Goal: Task Accomplishment & Management: Manage account settings

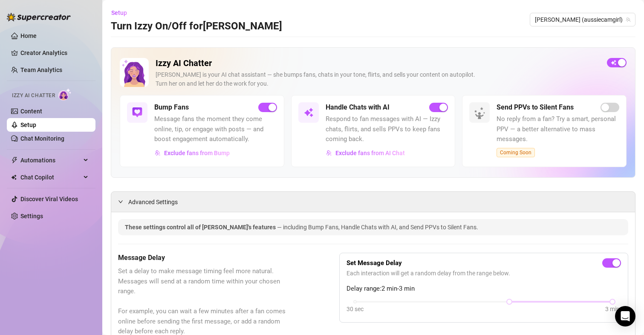
click at [583, 11] on div "Setup Turn Izzy On/Off for [PERSON_NAME] (aussiecamgirl)" at bounding box center [373, 19] width 524 height 27
click at [580, 16] on span "[PERSON_NAME] (aussiecamgirl)" at bounding box center [582, 19] width 95 height 13
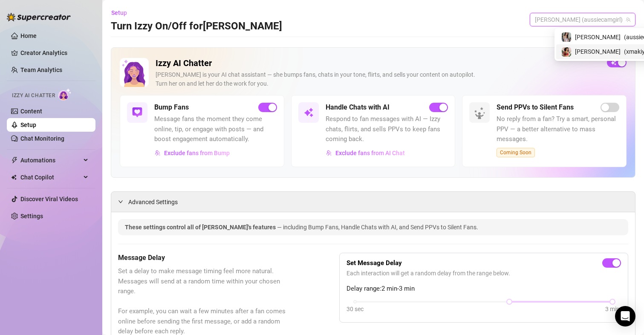
click at [578, 53] on span "[PERSON_NAME]" at bounding box center [598, 51] width 46 height 9
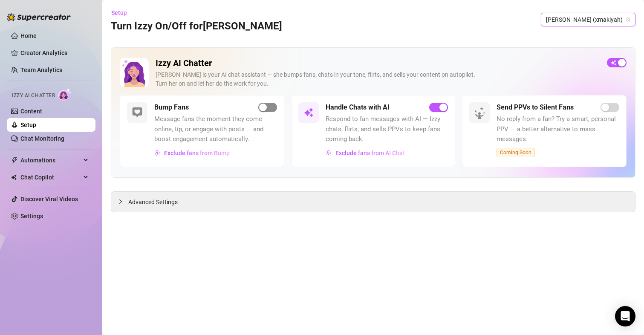
click at [267, 108] on span "button" at bounding box center [267, 107] width 19 height 9
click at [153, 204] on span "Advanced Settings" at bounding box center [152, 201] width 49 height 9
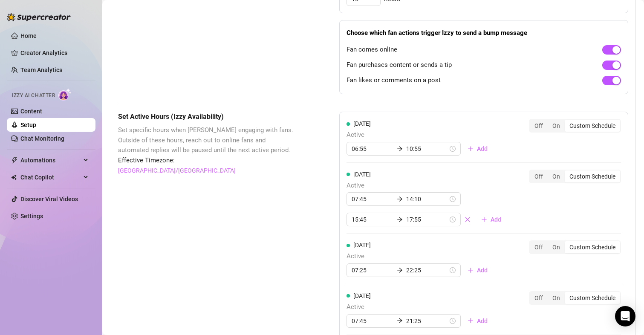
scroll to position [596, 0]
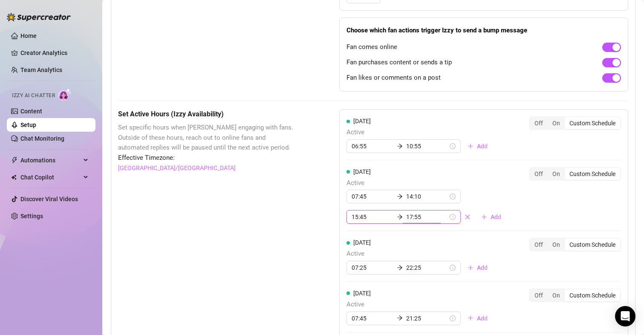
click at [421, 215] on input "17:55" at bounding box center [427, 216] width 42 height 9
click at [384, 265] on div "19" at bounding box center [384, 265] width 20 height 12
type input "19:55"
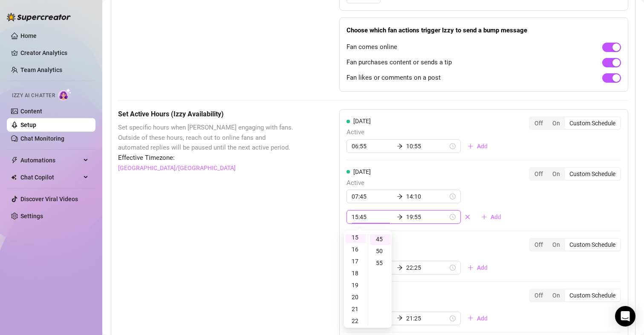
scroll to position [107, 0]
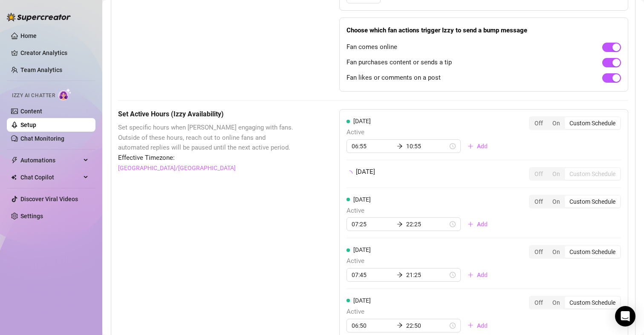
click at [206, 214] on div "Set Active Hours (Izzy Availability) Set specific hours when Izzy engaging with…" at bounding box center [207, 329] width 178 height 440
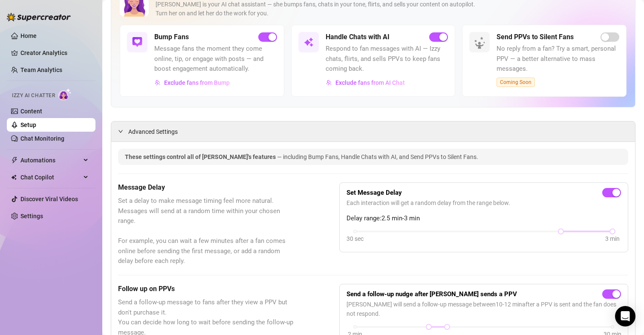
scroll to position [43, 0]
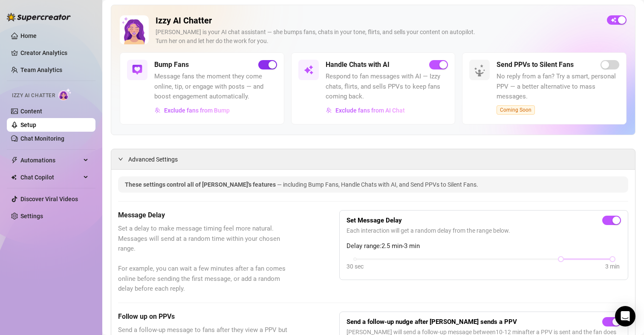
click at [271, 66] on div "button" at bounding box center [272, 65] width 8 height 8
